Goal: Task Accomplishment & Management: Use online tool/utility

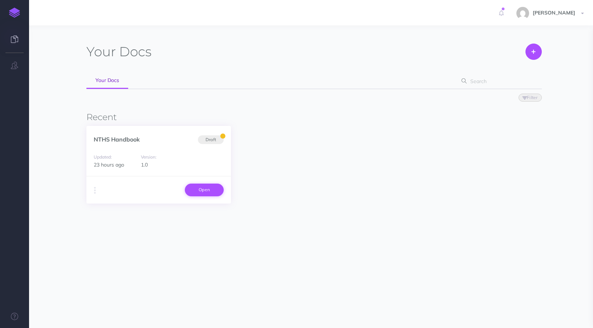
click at [210, 191] on link "Open" at bounding box center [204, 190] width 39 height 12
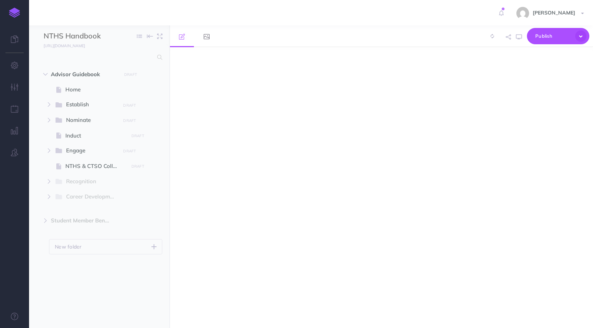
select select "null"
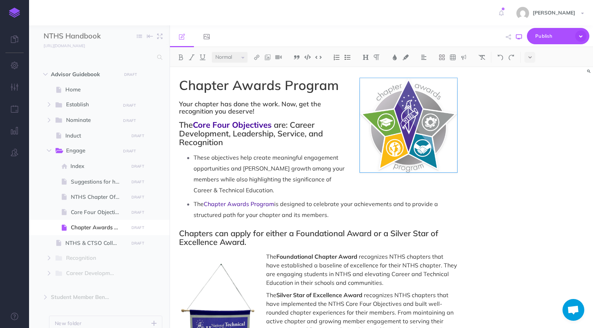
click at [521, 40] on button "button" at bounding box center [518, 37] width 9 height 21
click at [48, 106] on icon "button" at bounding box center [49, 104] width 4 height 4
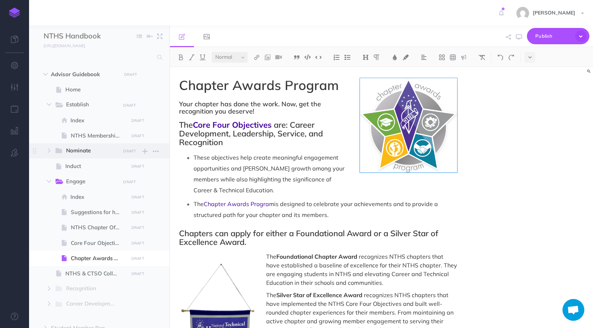
click at [79, 149] on span "Nominate" at bounding box center [90, 150] width 49 height 9
select select "null"
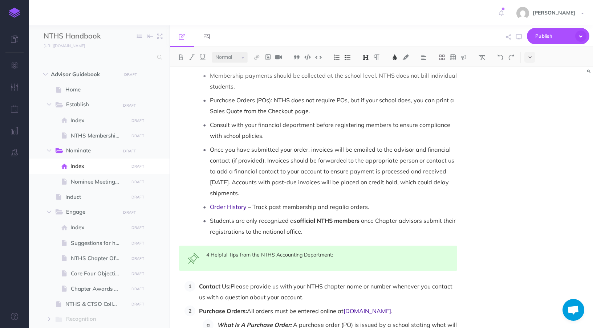
scroll to position [802, 0]
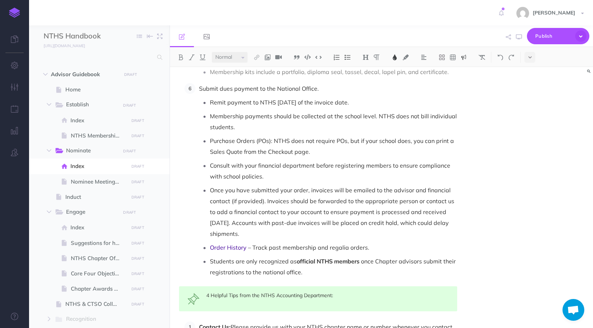
click at [273, 292] on span "4 Helpful Tips from the NTHS Accounting Department:" at bounding box center [269, 295] width 127 height 7
click at [466, 55] on img at bounding box center [464, 57] width 7 height 6
click at [466, 57] on img at bounding box center [464, 57] width 7 height 6
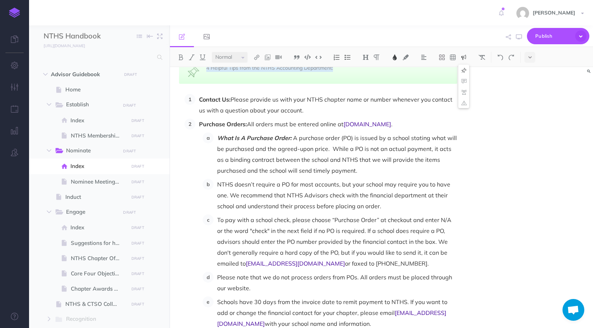
scroll to position [935, 0]
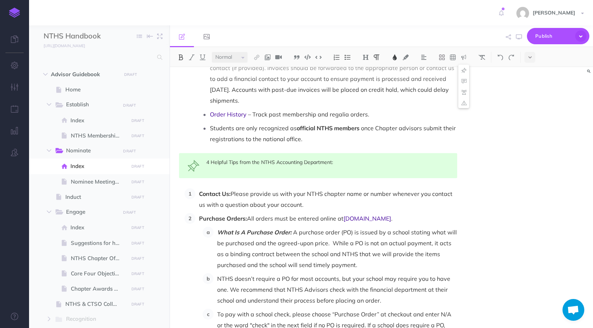
click at [254, 159] on span "4 Helpful Tips from the NTHS Accounting Department:" at bounding box center [269, 162] width 127 height 7
copy span "4 Helpful Tips from the NTHS Accounting Department:"
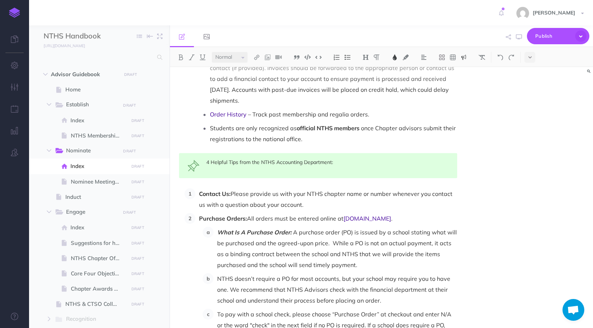
click at [223, 189] on p "Contact Us: Please provide us with your NTHS chapter name or number whenever yo…" at bounding box center [328, 200] width 258 height 22
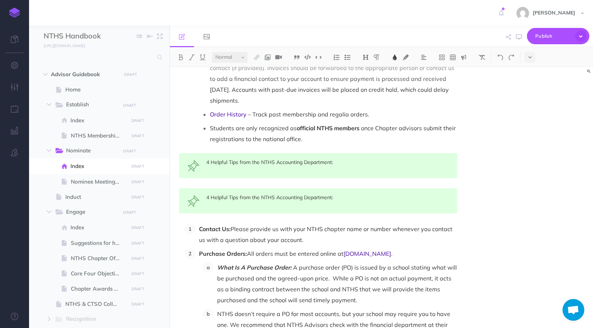
click at [220, 194] on span "4 Helpful Tips from the NTHS Accounting Department:" at bounding box center [269, 197] width 127 height 7
click at [241, 57] on select "Small Normal Large" at bounding box center [230, 57] width 36 height 11
click at [212, 52] on select "Small Normal Large" at bounding box center [230, 57] width 36 height 11
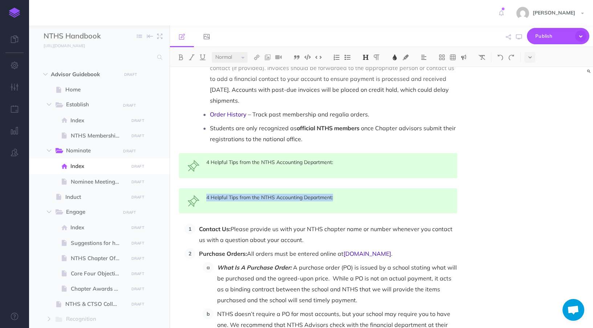
click at [364, 56] on img at bounding box center [366, 57] width 7 height 6
click at [367, 83] on button "H2" at bounding box center [365, 81] width 11 height 11
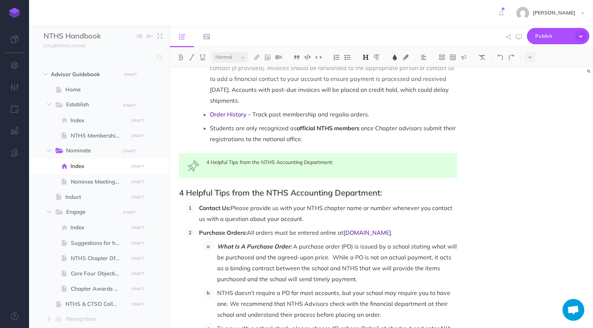
click at [342, 160] on div "4 Helpful Tips from the NTHS Accounting Department:" at bounding box center [318, 165] width 278 height 25
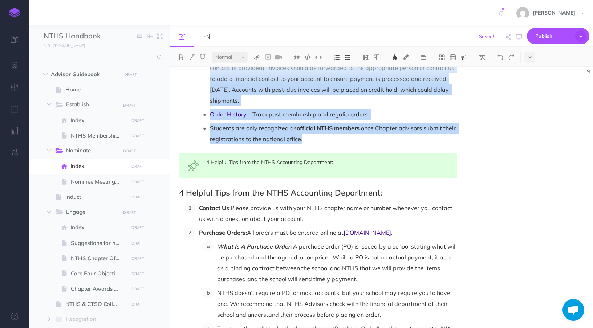
click at [215, 158] on div "4 Helpful Tips from the NTHS Accounting Department:" at bounding box center [318, 165] width 278 height 25
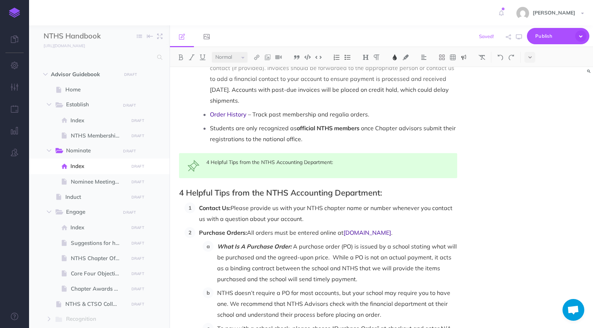
click at [215, 158] on div "4 Helpful Tips from the NTHS Accounting Department:" at bounding box center [318, 165] width 278 height 25
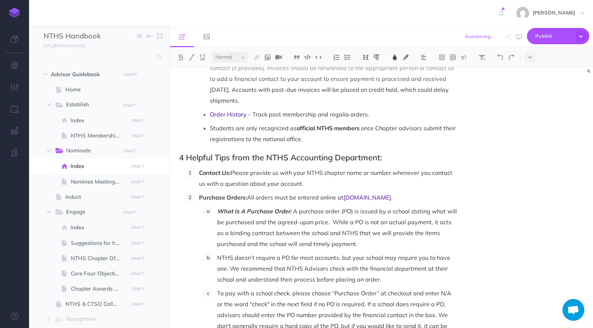
click at [349, 206] on p "What Is A Purchase Order: A purchase order (PO) is issued by a school stating w…" at bounding box center [337, 228] width 240 height 44
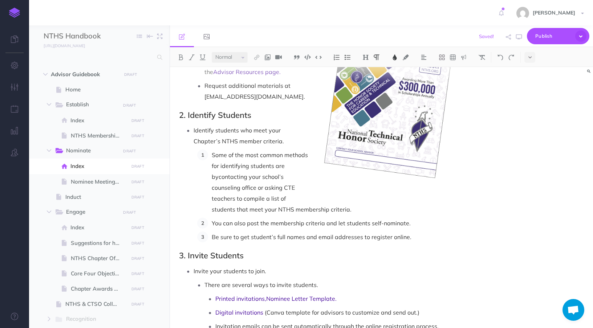
scroll to position [0, 0]
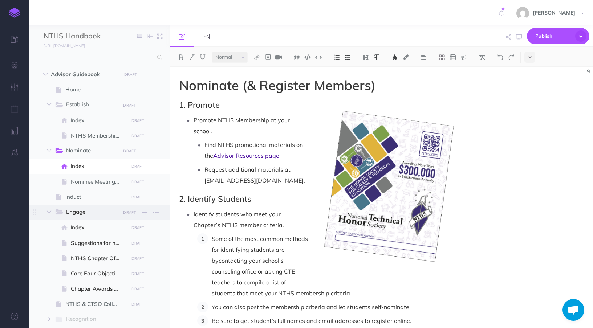
click at [85, 210] on span "Engage" at bounding box center [90, 212] width 49 height 9
select select "null"
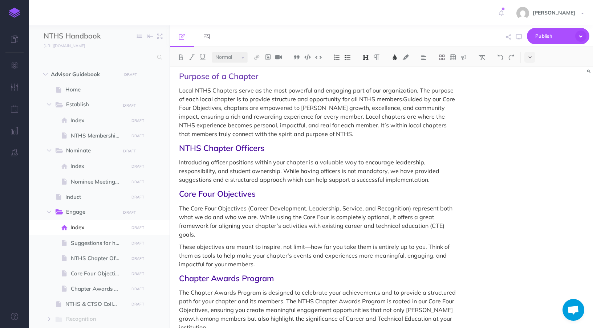
scroll to position [72, 0]
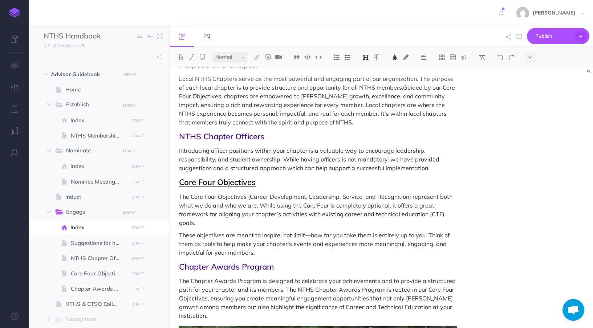
click at [238, 183] on link "Core Four Objectives" at bounding box center [217, 182] width 77 height 10
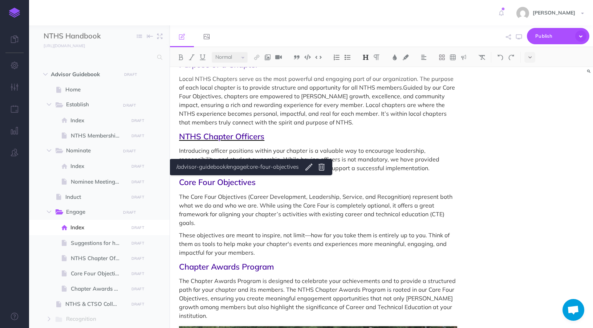
click at [244, 135] on span "NTHS Chapter Officers" at bounding box center [221, 137] width 85 height 10
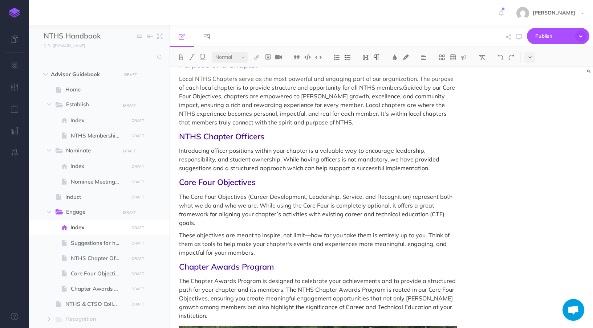
click at [435, 169] on p "Introducing officer positions within your chapter is a valuable way to encourag…" at bounding box center [318, 159] width 278 height 26
click at [287, 172] on p "Introducing officer positions within your chapter is a valuable way to encourag…" at bounding box center [318, 159] width 278 height 26
click at [403, 168] on p "Introducing officer positions within your chapter is a valuable way to encourag…" at bounding box center [318, 159] width 278 height 26
click at [432, 169] on p "Introducing officer positions within your chapter is a valuable way to encourag…" at bounding box center [318, 159] width 278 height 26
click at [449, 170] on p "Introducing officer positions within your chapter is a valuable way to encourag…" at bounding box center [318, 159] width 278 height 26
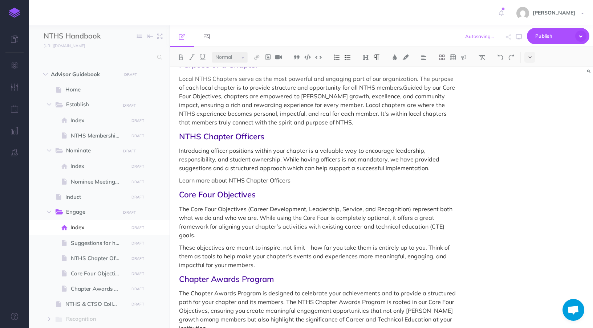
click at [247, 182] on p "Learn more about NTHS Chapter Officers" at bounding box center [318, 180] width 278 height 9
click at [257, 57] on img at bounding box center [257, 57] width 7 height 6
click at [258, 81] on icon at bounding box center [257, 80] width 6 height 5
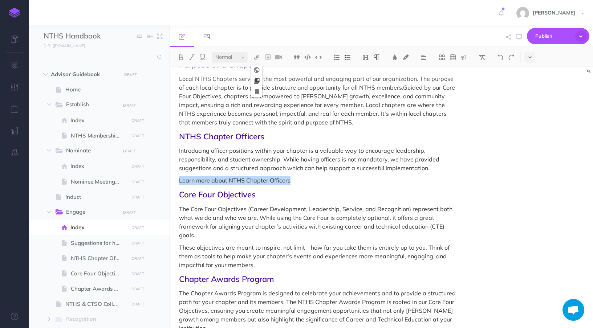
select select
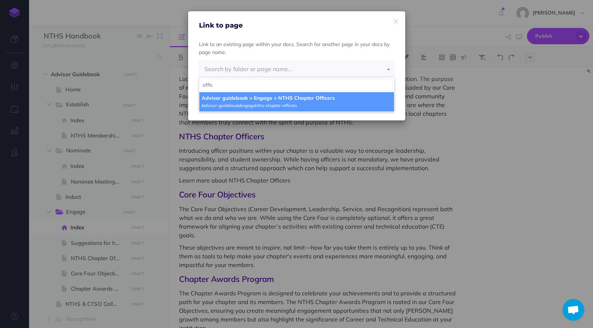
type input "offic"
select select "BO9-T9XD-QAJ-8PD"
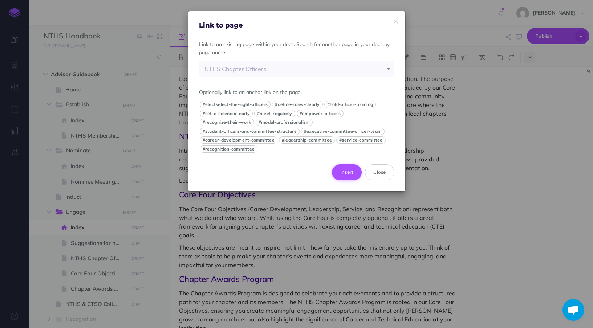
click at [352, 172] on button "Insert" at bounding box center [347, 173] width 30 height 16
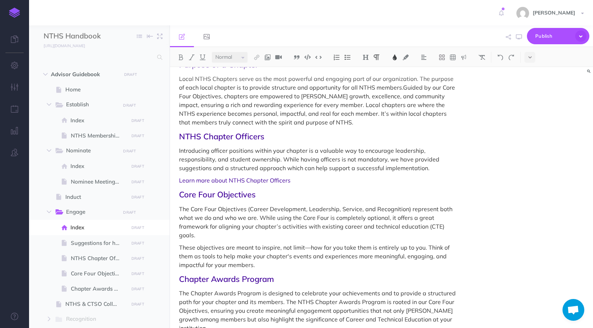
click at [316, 205] on p "The Core Four Objectives (Career Development, Leadership, Service, and Recognit…" at bounding box center [318, 222] width 278 height 35
click at [272, 264] on p "These objectives are meant to inspire, not limit—how far you take them is entir…" at bounding box center [318, 256] width 278 height 26
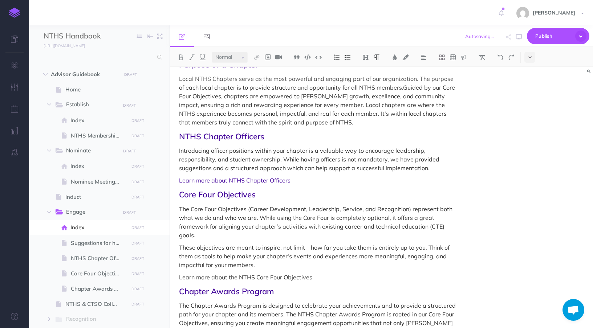
click at [250, 278] on p "Learn more about the NTHS Core Four Objectives" at bounding box center [318, 277] width 278 height 9
click at [257, 58] on img at bounding box center [257, 57] width 7 height 6
click at [257, 81] on icon at bounding box center [257, 80] width 6 height 5
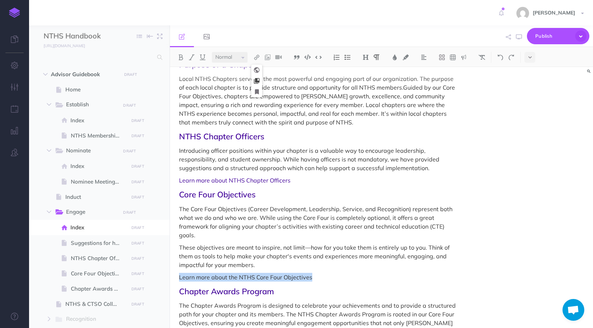
select select
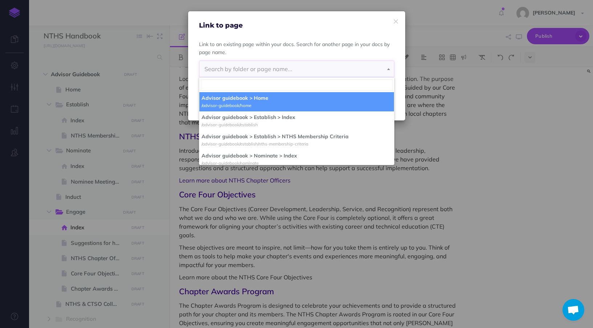
click at [257, 71] on span "Search by folder or page name..." at bounding box center [249, 68] width 88 height 7
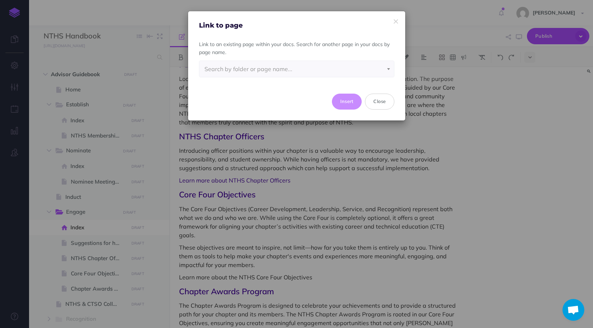
click at [246, 70] on span "Search by folder or page name..." at bounding box center [249, 68] width 88 height 7
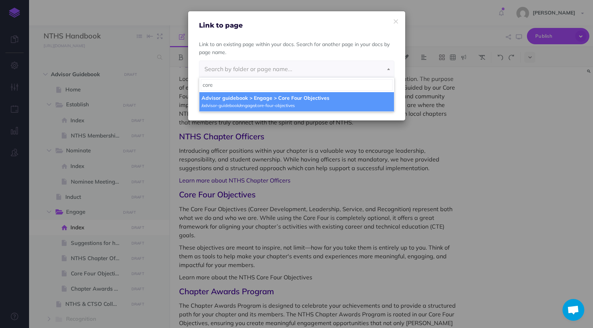
type input "core"
select select "ADO-FA31-1E9-QMW"
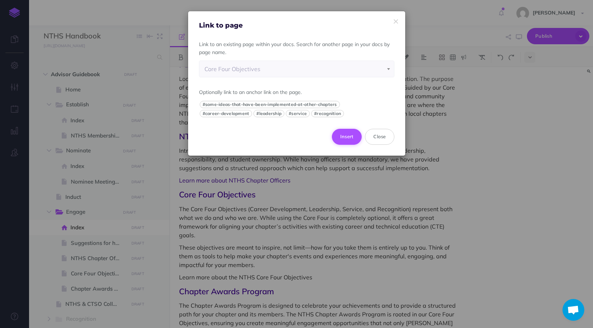
click at [353, 139] on button "Insert" at bounding box center [347, 137] width 30 height 16
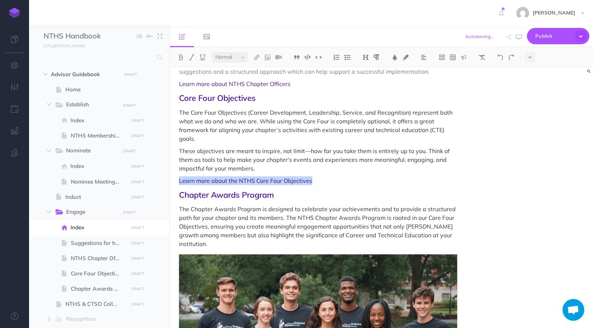
scroll to position [188, 0]
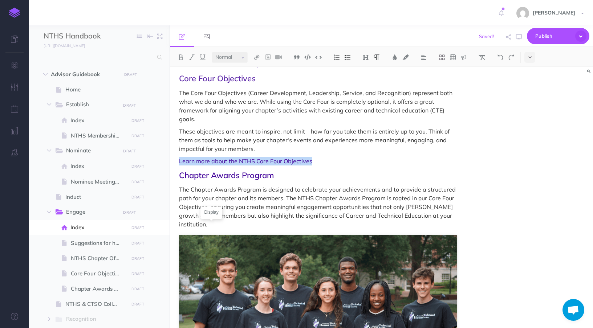
click at [282, 225] on p "The Chapter Awards Program is designed to celebrate your achievements and to pr…" at bounding box center [318, 207] width 278 height 44
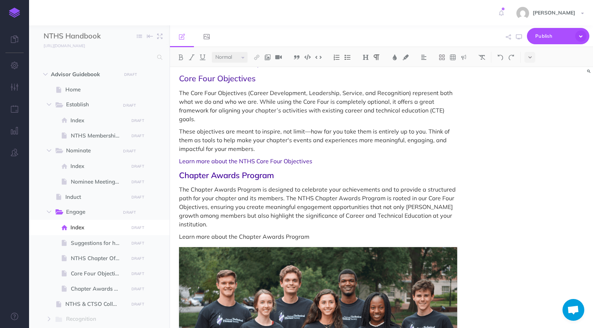
click at [240, 238] on p "Learn more about the Chapter Awards Program" at bounding box center [318, 237] width 278 height 9
click at [239, 56] on select "Small Normal Large" at bounding box center [230, 57] width 36 height 11
click at [212, 52] on select "Small Normal Large" at bounding box center [230, 57] width 36 height 11
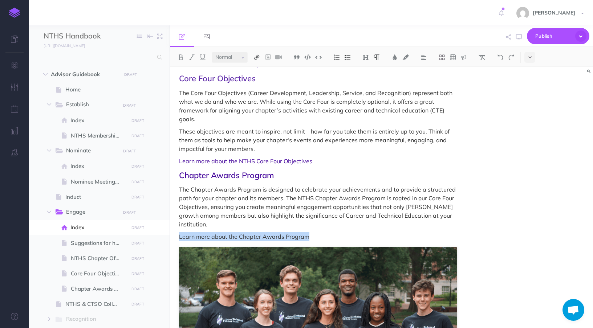
click at [260, 57] on img at bounding box center [257, 57] width 7 height 6
click at [258, 78] on icon at bounding box center [257, 80] width 6 height 5
select select
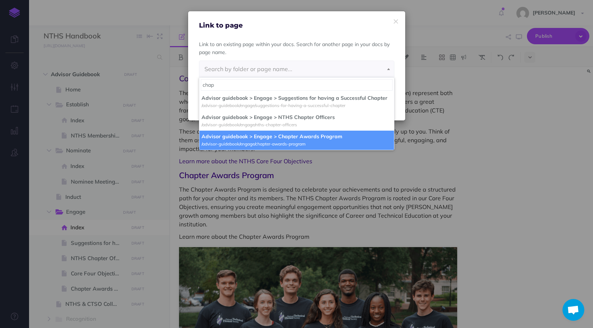
type input "chap"
select select "XFR-BFX2-3QH-AHO"
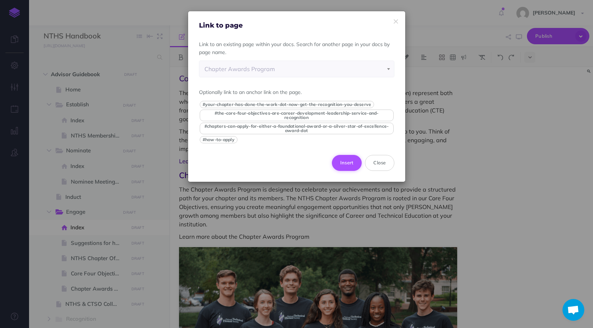
click at [354, 164] on button "Insert" at bounding box center [347, 163] width 30 height 16
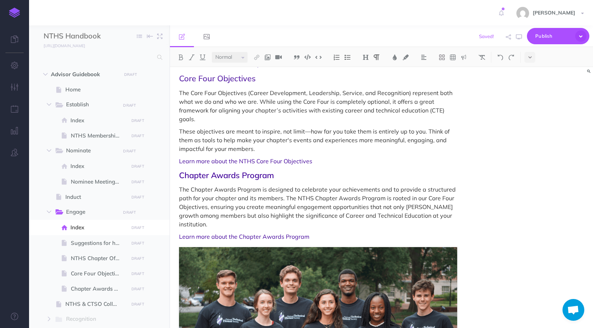
click at [330, 210] on p "The Chapter Awards Program is designed to celebrate your achievements and to pr…" at bounding box center [318, 207] width 278 height 44
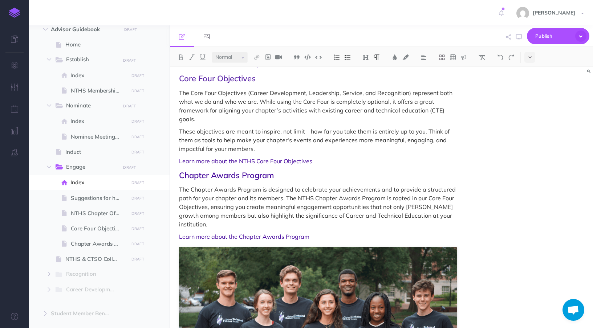
scroll to position [53, 0]
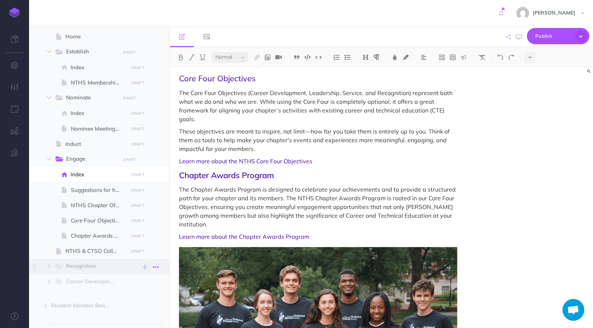
click at [156, 267] on icon "button" at bounding box center [156, 267] width 6 height 9
click at [128, 315] on link "Delete" at bounding box center [135, 316] width 54 height 12
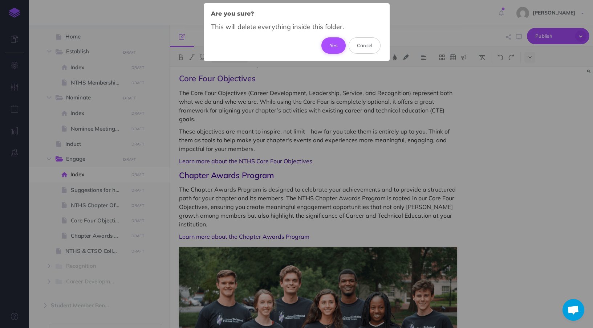
click at [335, 44] on button "Yes" at bounding box center [334, 45] width 24 height 16
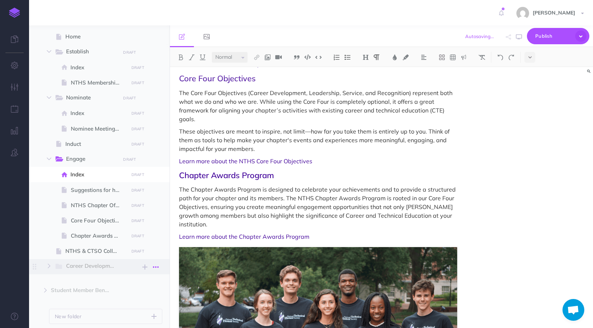
click at [160, 267] on button "button" at bounding box center [155, 266] width 13 height 9
click at [133, 313] on link "Delete" at bounding box center [135, 316] width 54 height 12
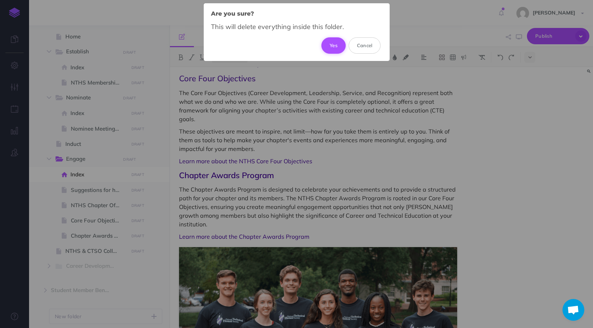
click at [339, 43] on button "Yes" at bounding box center [334, 45] width 24 height 16
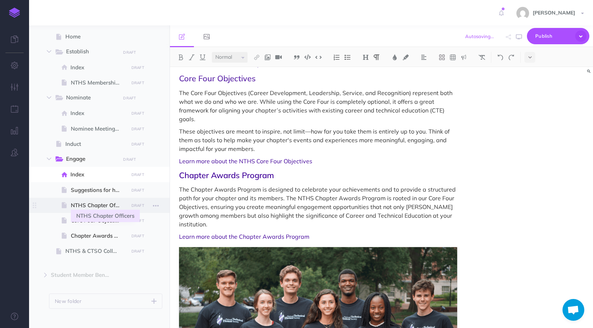
click at [96, 210] on span at bounding box center [99, 205] width 141 height 15
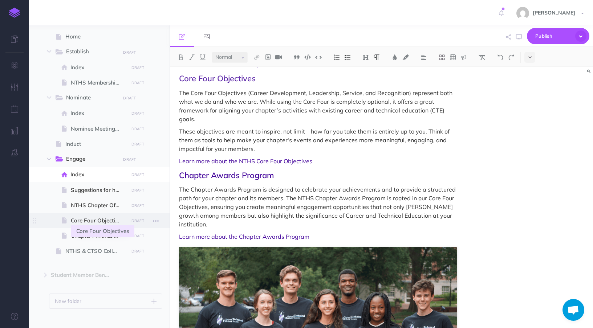
click at [84, 223] on span "Core Four Objectives" at bounding box center [98, 221] width 55 height 9
select select "null"
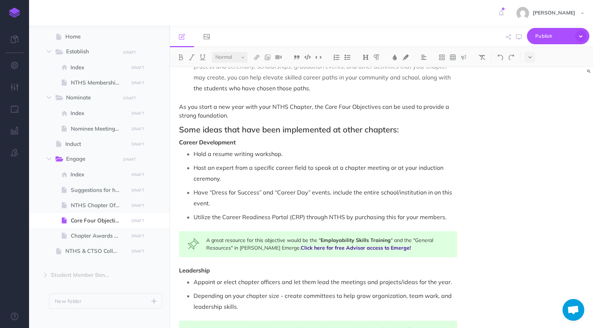
scroll to position [370, 0]
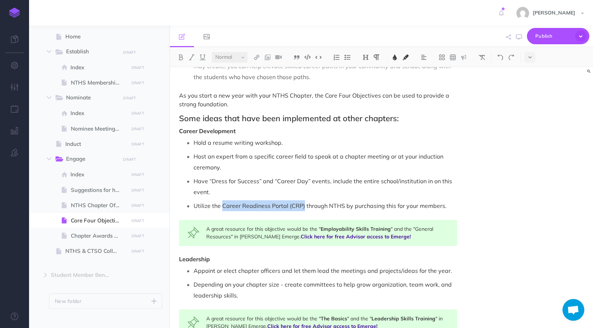
drag, startPoint x: 304, startPoint y: 195, endPoint x: 223, endPoint y: 194, distance: 80.3
click at [223, 202] on span "Utilize the Career Readiness Portal (CRP) through NTHS by purchasing this for y…" at bounding box center [320, 205] width 253 height 7
click at [255, 58] on img at bounding box center [257, 57] width 7 height 6
click at [256, 68] on icon at bounding box center [257, 70] width 6 height 5
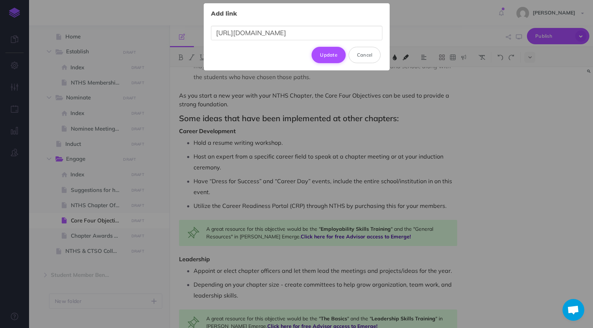
type input "https://nths.org/crp/"
click at [331, 53] on button "Update" at bounding box center [329, 55] width 34 height 16
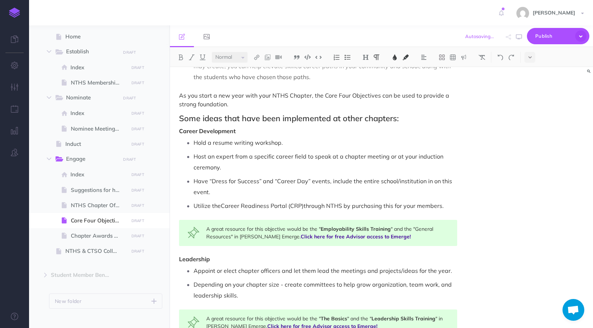
click at [353, 188] on ul "Hold a resume writing workshop. Host an expert from a specific career field to …" at bounding box center [320, 174] width 274 height 74
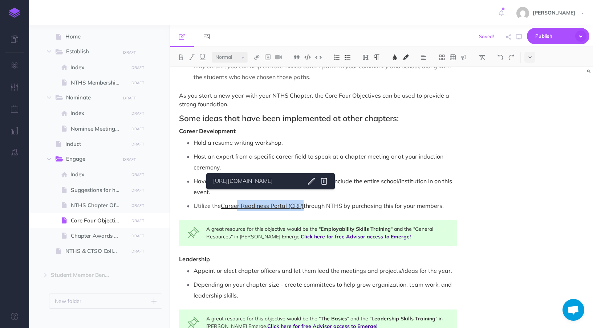
drag, startPoint x: 303, startPoint y: 194, endPoint x: 239, endPoint y: 196, distance: 64.7
click at [238, 201] on p "Utilize the Career Readiness Portal (CRP) through NTHS by purchasing this for y…" at bounding box center [325, 206] width 263 height 11
click at [353, 202] on span "through NTHS by purchasing this for your members." at bounding box center [374, 205] width 140 height 7
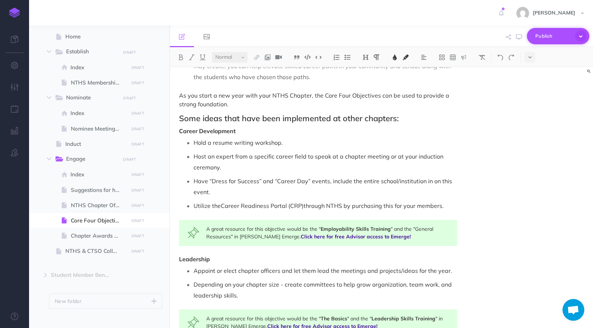
click at [541, 38] on span "Publish" at bounding box center [554, 36] width 36 height 11
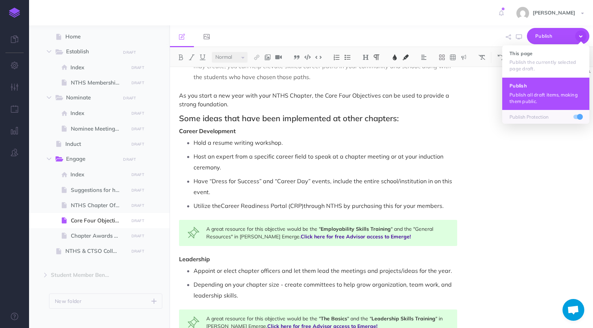
click at [540, 100] on p "Publish all draft items, making them public." at bounding box center [546, 98] width 73 height 13
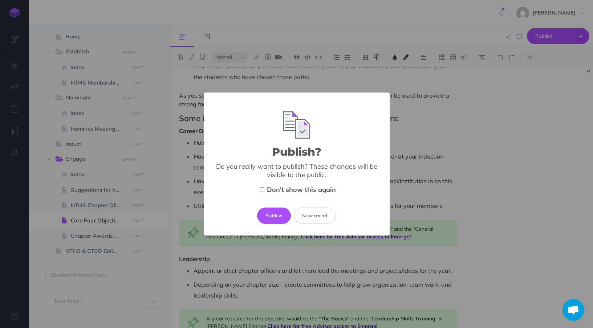
click at [281, 191] on span "Don't show this again" at bounding box center [301, 190] width 69 height 8
click at [265, 191] on input "Don't show this again" at bounding box center [262, 189] width 5 height 5
click at [287, 191] on span "Don't show this again" at bounding box center [301, 190] width 69 height 8
click at [265, 191] on input "Don't show this again" at bounding box center [262, 189] width 5 height 5
checkbox input "false"
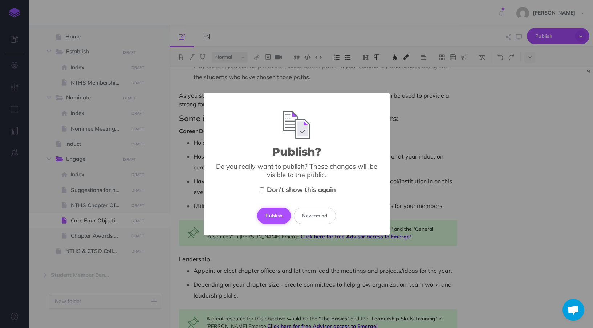
click at [276, 215] on button "Publish" at bounding box center [274, 216] width 34 height 16
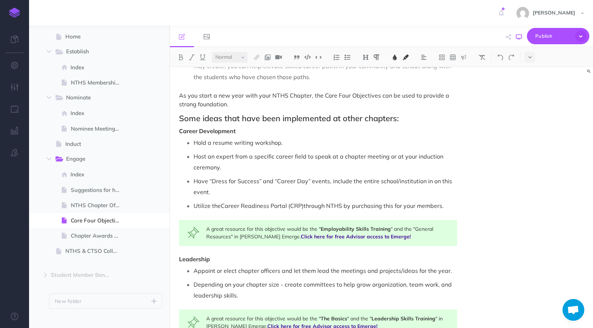
click at [519, 40] on icon "button" at bounding box center [519, 37] width 6 height 6
click at [157, 276] on icon "button" at bounding box center [156, 275] width 6 height 9
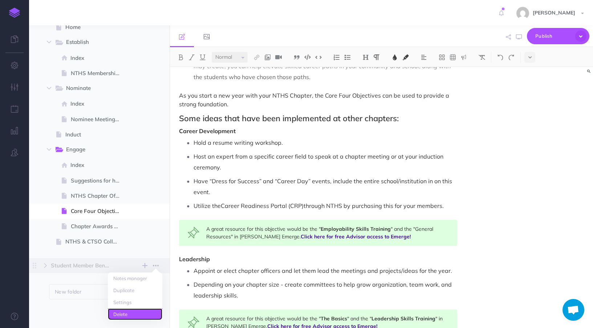
click at [133, 313] on link "Delete" at bounding box center [135, 315] width 54 height 12
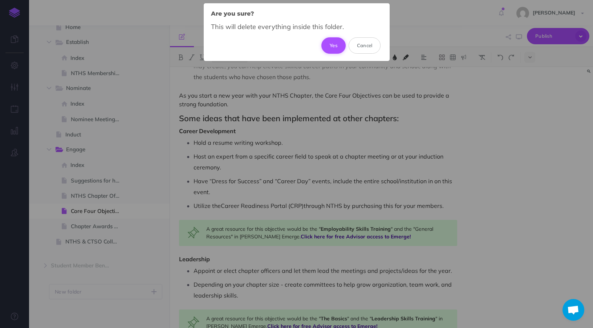
click at [333, 46] on button "Yes" at bounding box center [334, 45] width 24 height 16
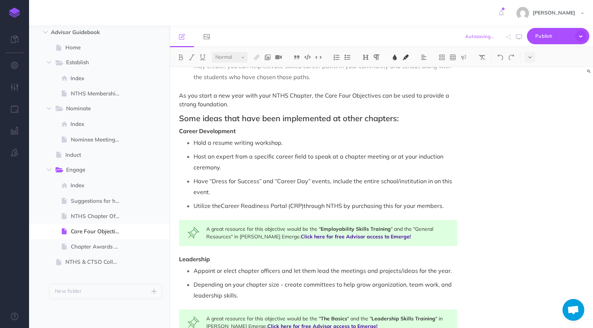
scroll to position [42, 0]
click at [550, 36] on span "Publish" at bounding box center [554, 36] width 36 height 11
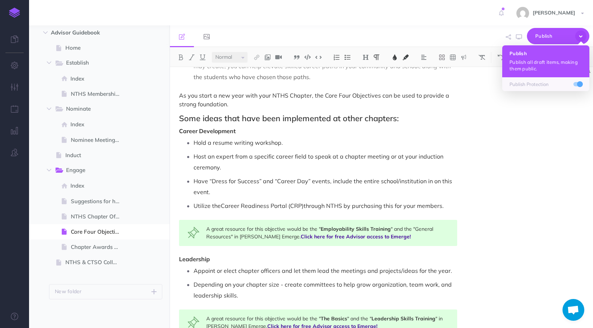
click at [554, 61] on p "Publish all draft items, making them public." at bounding box center [546, 65] width 73 height 13
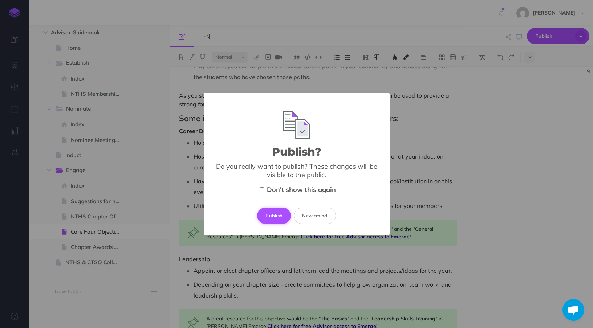
click at [273, 214] on button "Publish" at bounding box center [274, 216] width 34 height 16
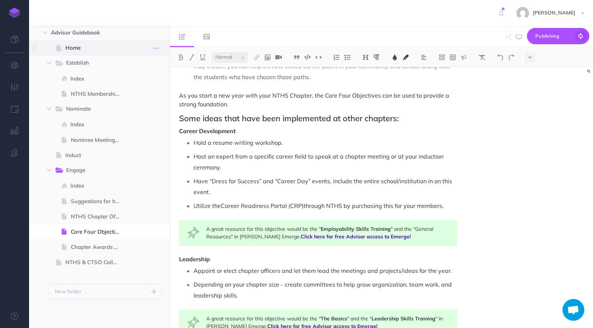
click at [87, 49] on span "Home" at bounding box center [95, 48] width 61 height 9
select select "null"
